Goal: Information Seeking & Learning: Learn about a topic

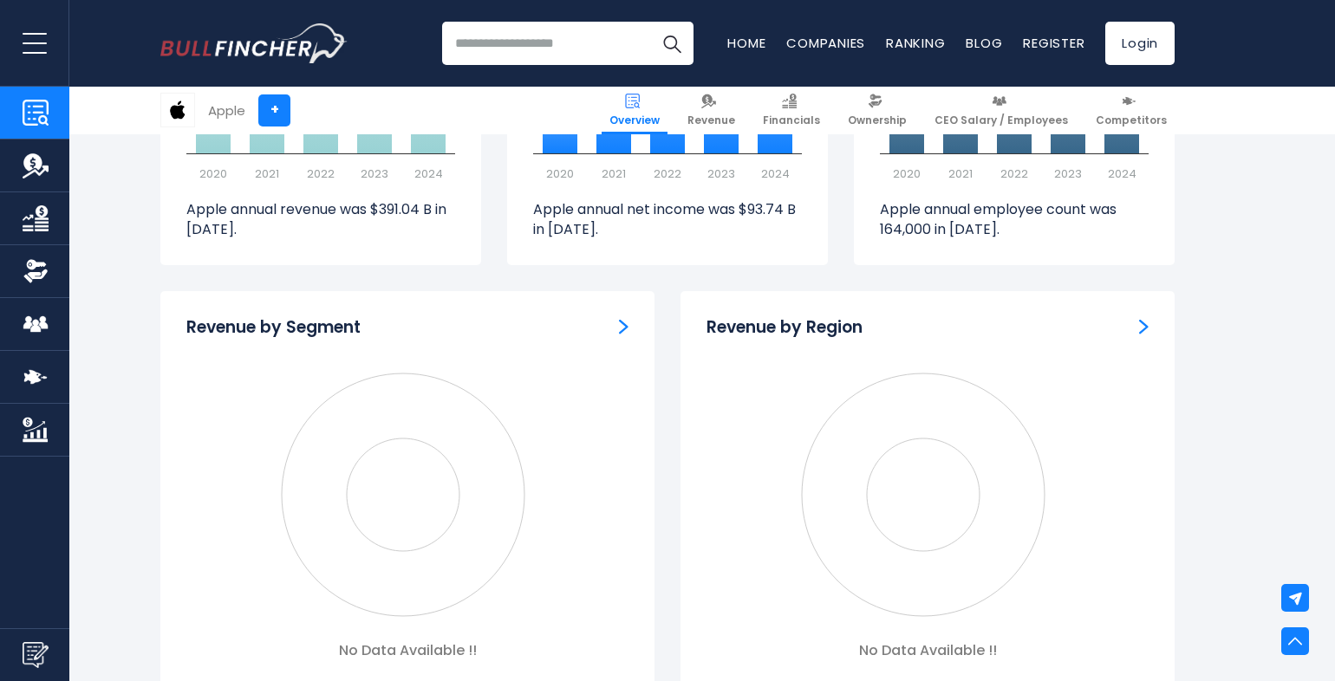
scroll to position [1665, 0]
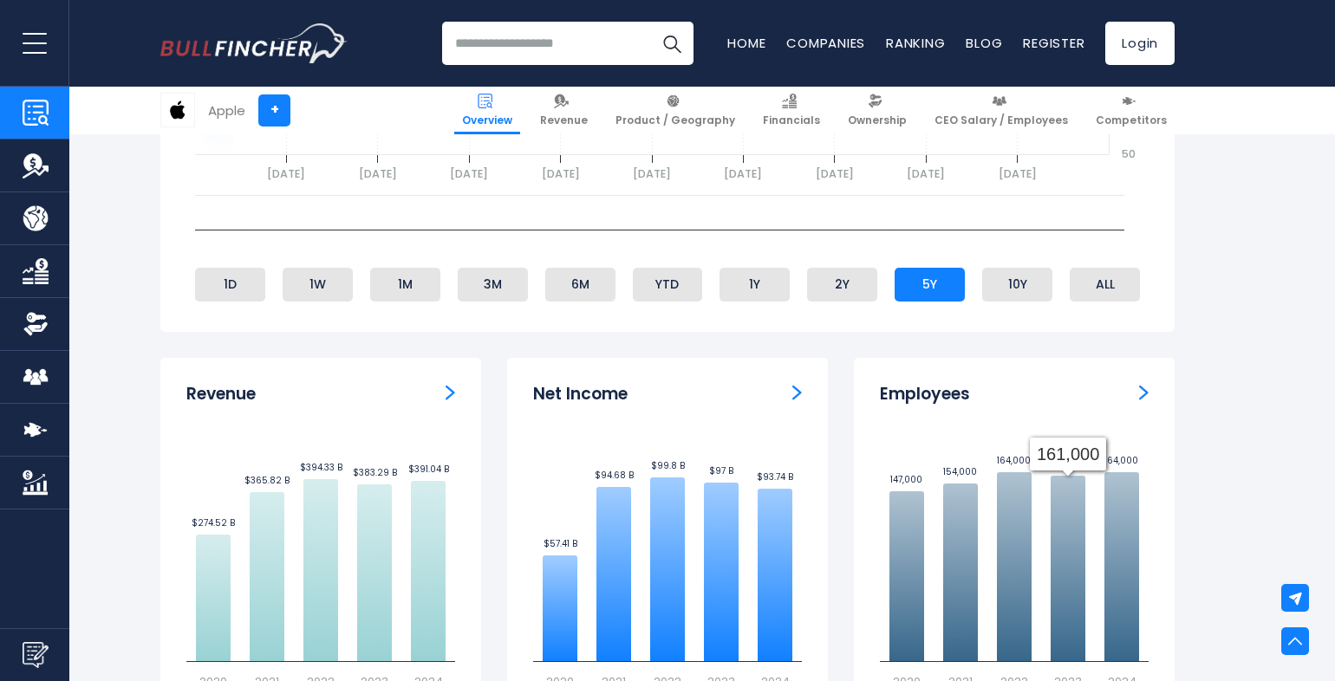
scroll to position [1143, 0]
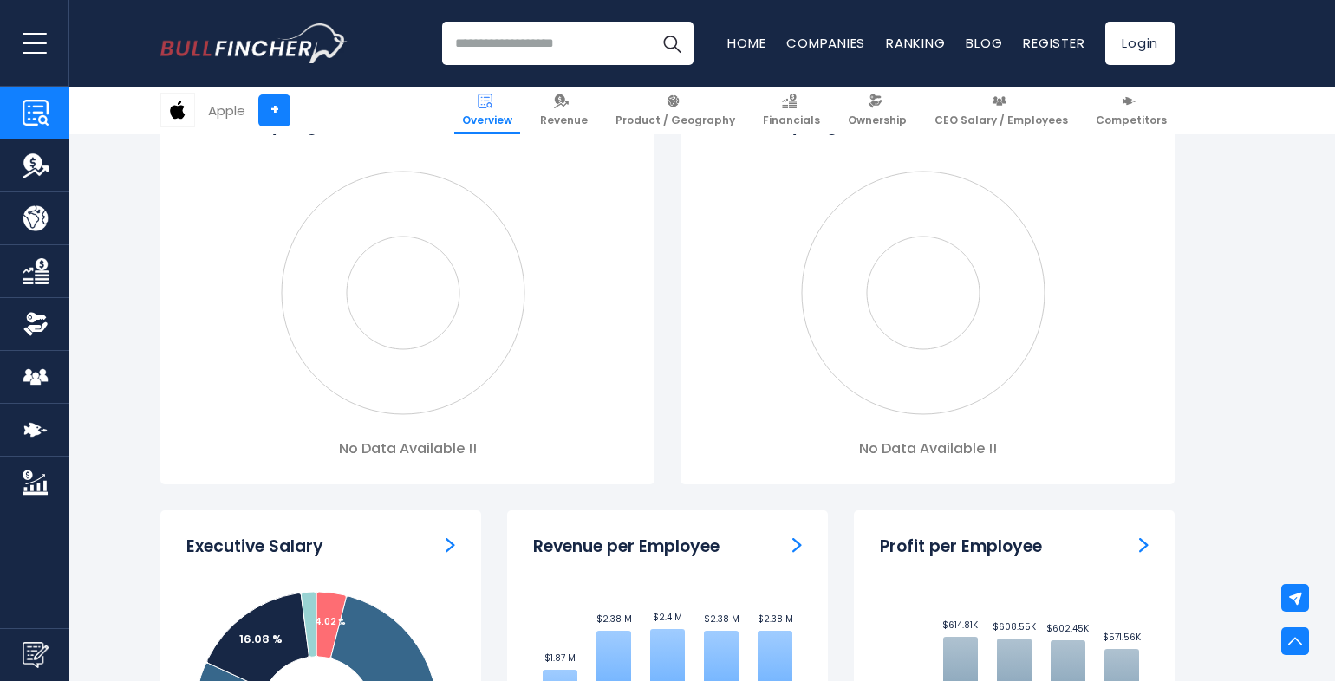
scroll to position [1559, 0]
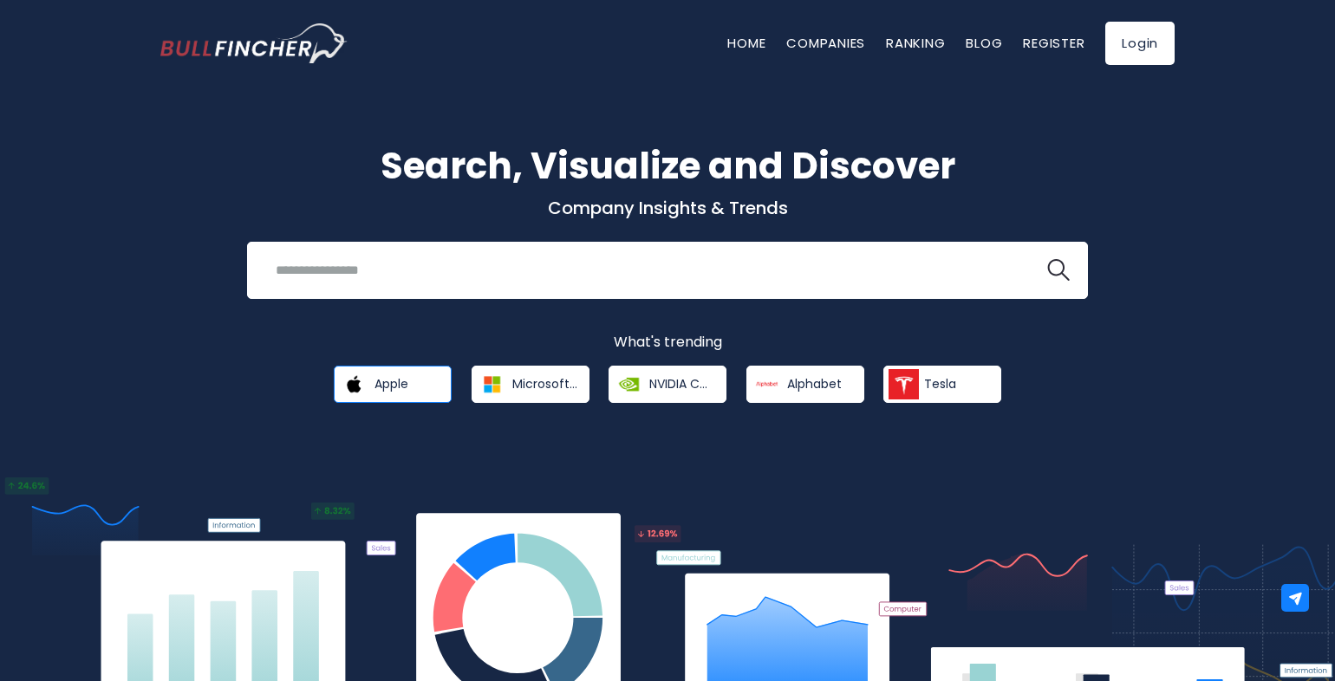
click at [401, 388] on span "Apple" at bounding box center [392, 384] width 34 height 16
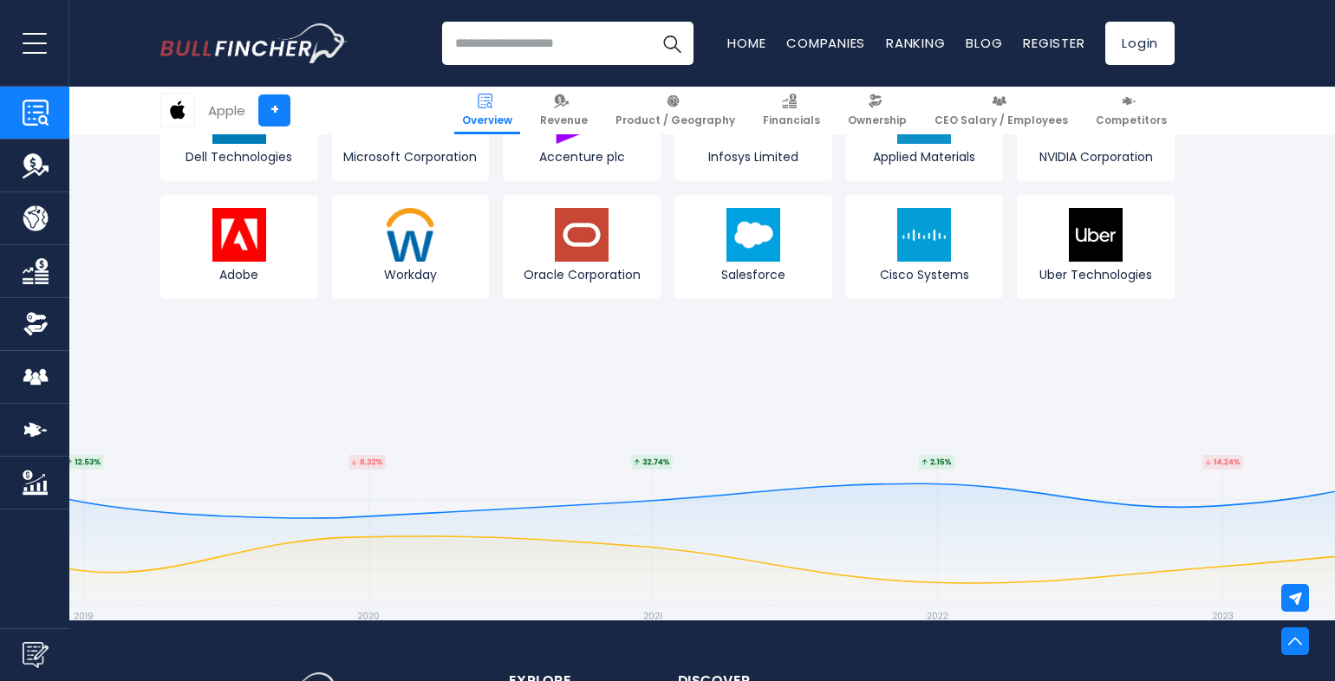
scroll to position [6867, 0]
